Goal: Task Accomplishment & Management: Manage account settings

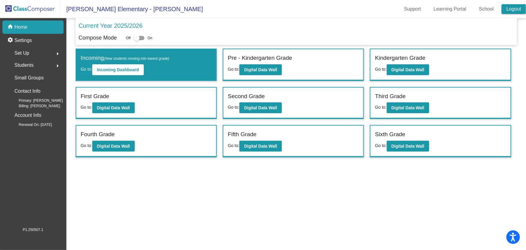
click at [518, 9] on link "Logout" at bounding box center [514, 9] width 24 height 10
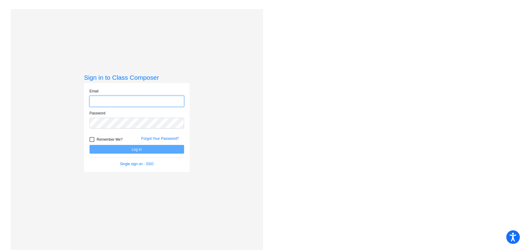
type input "[EMAIL_ADDRESS][DOMAIN_NAME]"
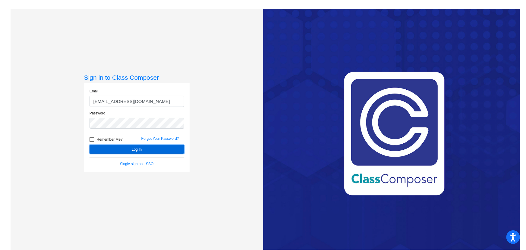
click at [118, 145] on button "Log In" at bounding box center [137, 149] width 95 height 9
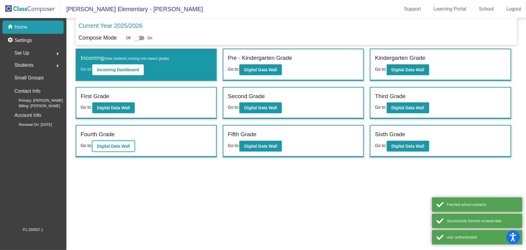
click at [95, 143] on button "Digital Data Wall" at bounding box center [113, 145] width 42 height 11
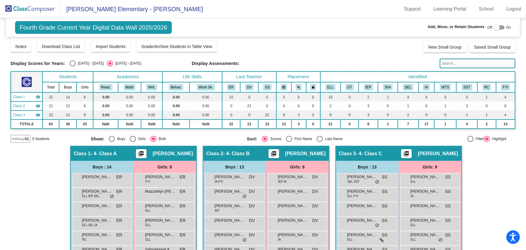
click at [317, 137] on div "Select an option" at bounding box center [320, 139] width 6 height 6
click at [319, 142] on input "Last Name" at bounding box center [319, 142] width 0 height 0
radio input "true"
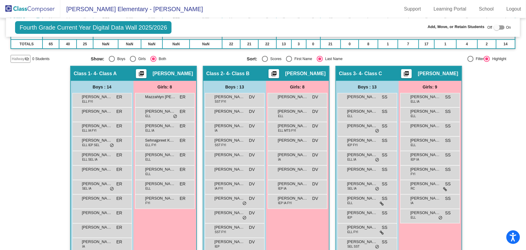
scroll to position [135, 0]
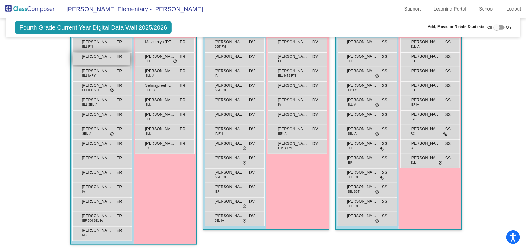
click at [99, 53] on span "[PERSON_NAME]" at bounding box center [97, 56] width 30 height 6
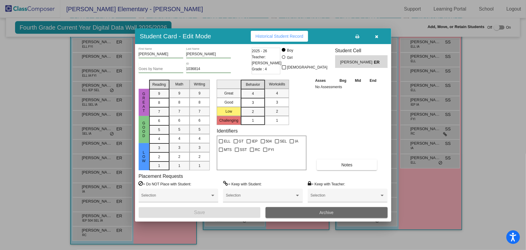
click at [309, 214] on button "Archive" at bounding box center [327, 212] width 122 height 11
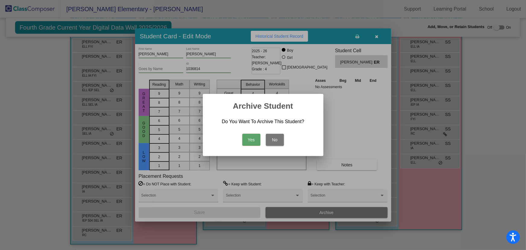
click at [256, 140] on button "Yes" at bounding box center [251, 140] width 18 height 12
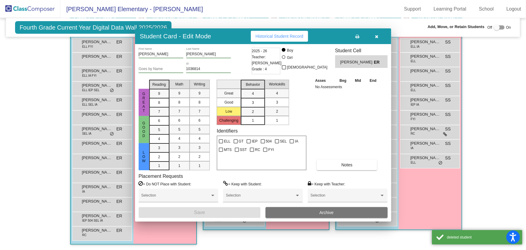
scroll to position [120, 0]
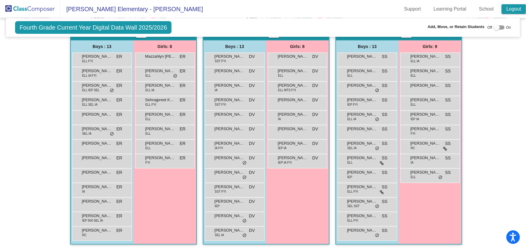
click at [511, 8] on link "Logout" at bounding box center [514, 9] width 24 height 10
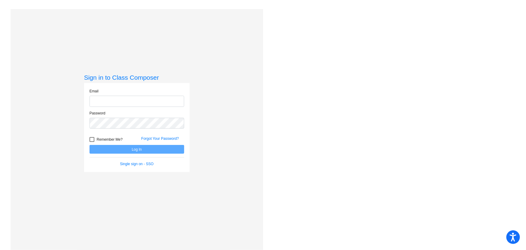
type input "[EMAIL_ADDRESS][DOMAIN_NAME]"
